Goal: Check status: Check status

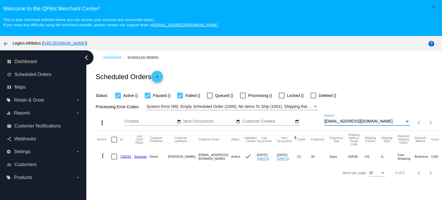
click at [335, 122] on input "[EMAIL_ADDRESS][DOMAIN_NAME]" at bounding box center [365, 121] width 80 height 5
click at [124, 156] on link "730221" at bounding box center [125, 157] width 11 height 4
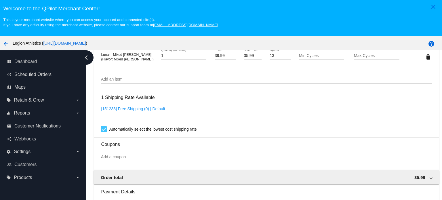
scroll to position [317, 0]
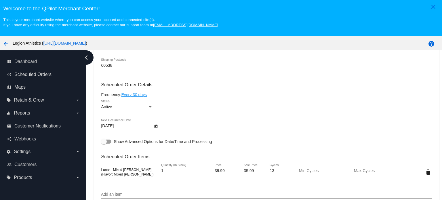
click at [121, 128] on body "close Welcome to the [GEOGRAPHIC_DATA]! This is your merchant website where you…" at bounding box center [221, 100] width 442 height 200
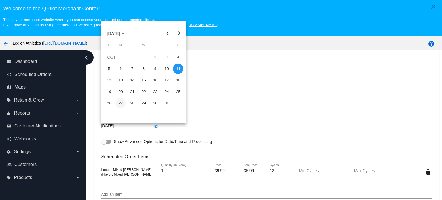
click at [122, 105] on div "27" at bounding box center [121, 103] width 10 height 10
type input "[DATE]"
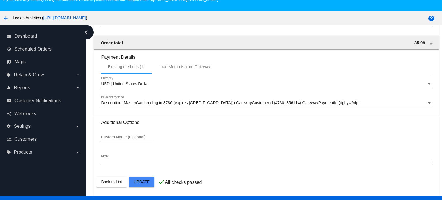
scroll to position [36, 0]
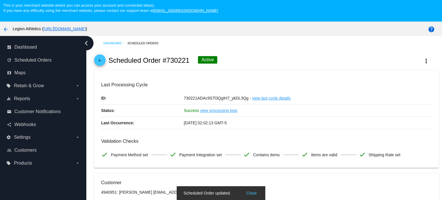
scroll to position [0, 0]
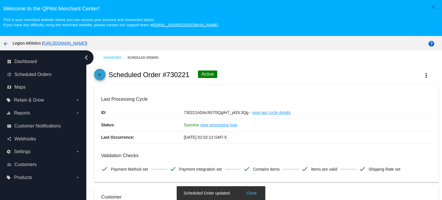
click at [97, 75] on mat-icon "arrow_back" at bounding box center [100, 76] width 7 height 7
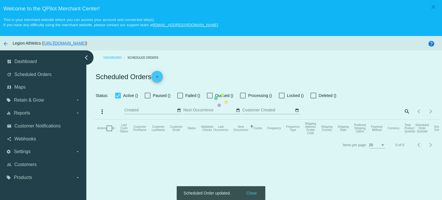
checkbox input "true"
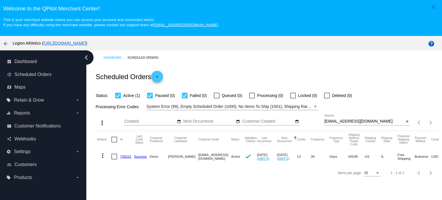
drag, startPoint x: 302, startPoint y: 156, endPoint x: 309, endPoint y: 156, distance: 7.2
click at [309, 156] on mat-cell "13" at bounding box center [304, 156] width 14 height 17
